Goal: Task Accomplishment & Management: Use online tool/utility

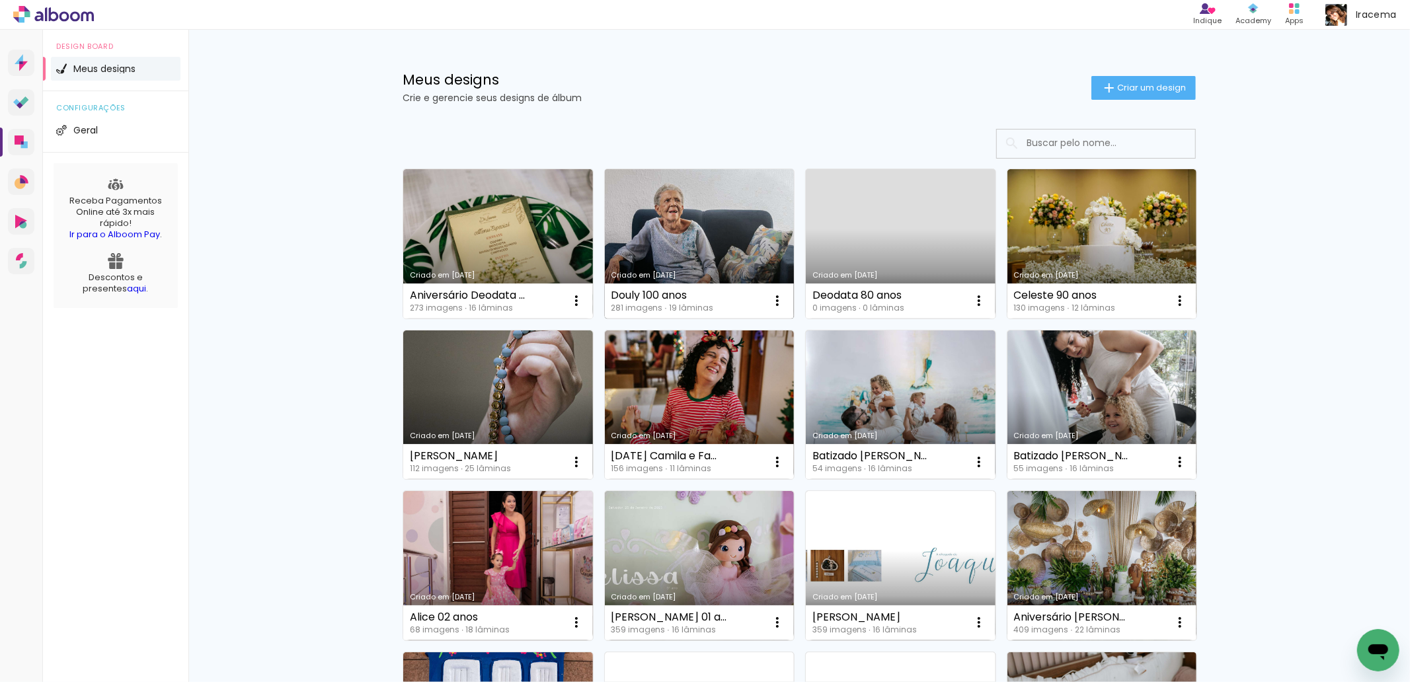
click at [709, 221] on link "Criado em [DATE]" at bounding box center [700, 243] width 190 height 149
